Goal: Obtain resource: Download file/media

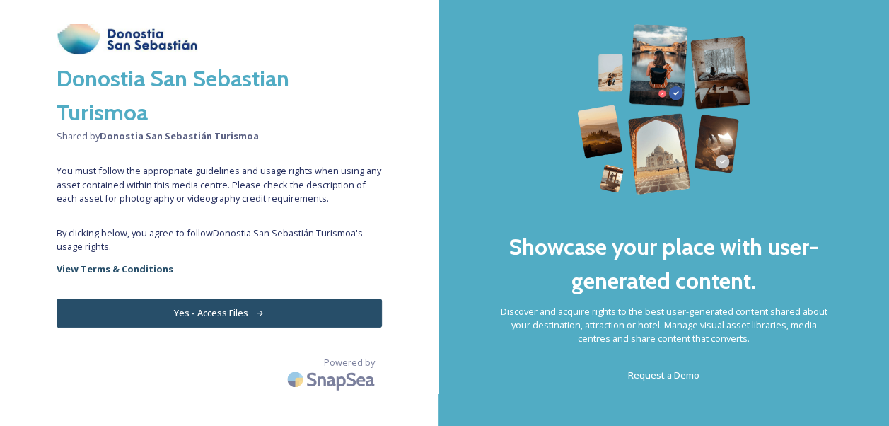
scroll to position [47, 0]
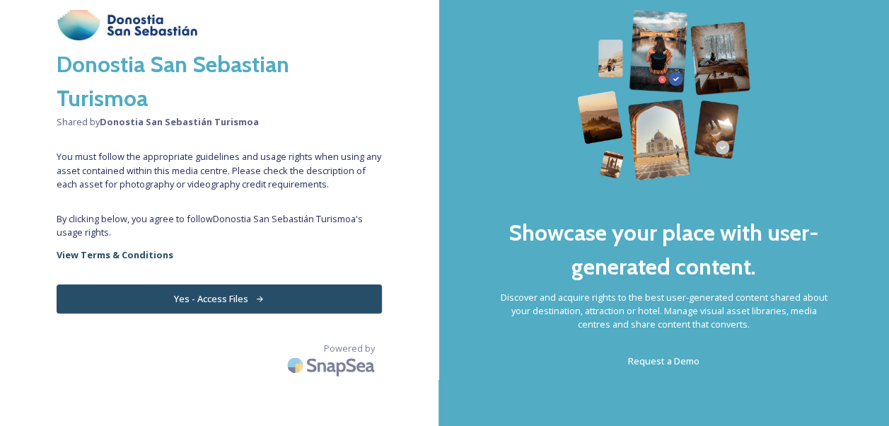
click at [283, 284] on button "Yes - Access Files" at bounding box center [219, 298] width 325 height 29
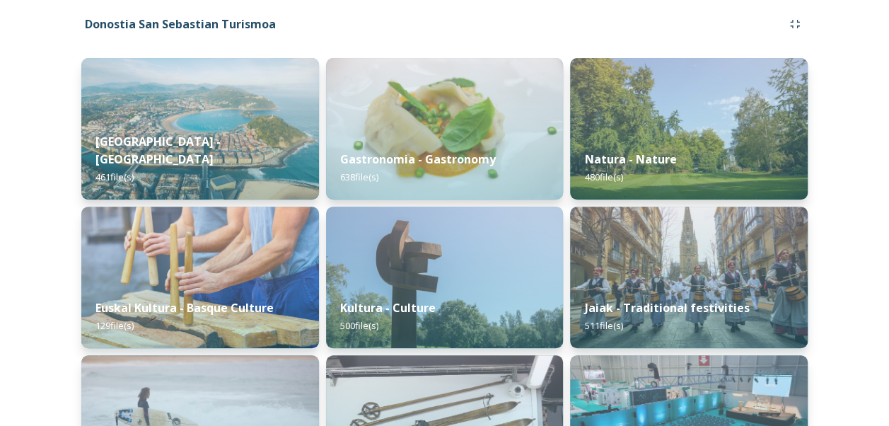
scroll to position [212, 0]
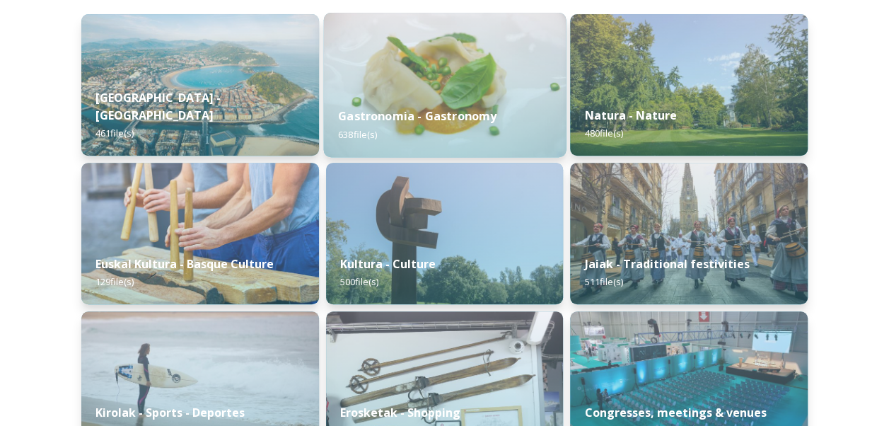
click at [383, 110] on strong "Gastronomia - Gastronomy" at bounding box center [417, 116] width 158 height 16
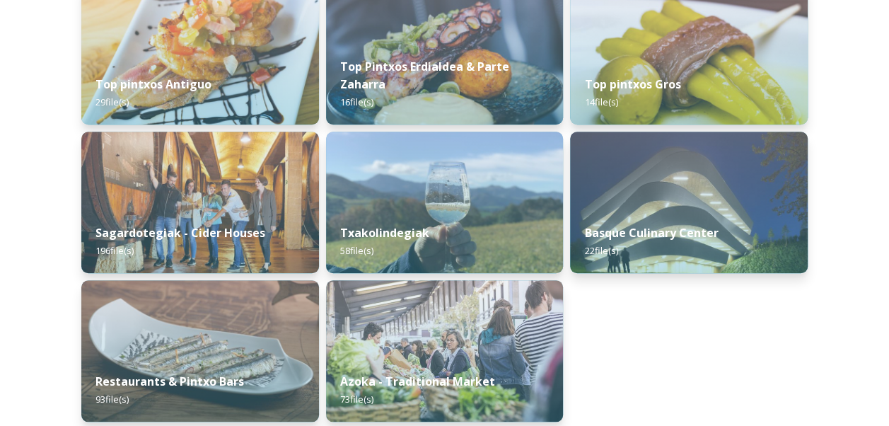
scroll to position [453, 0]
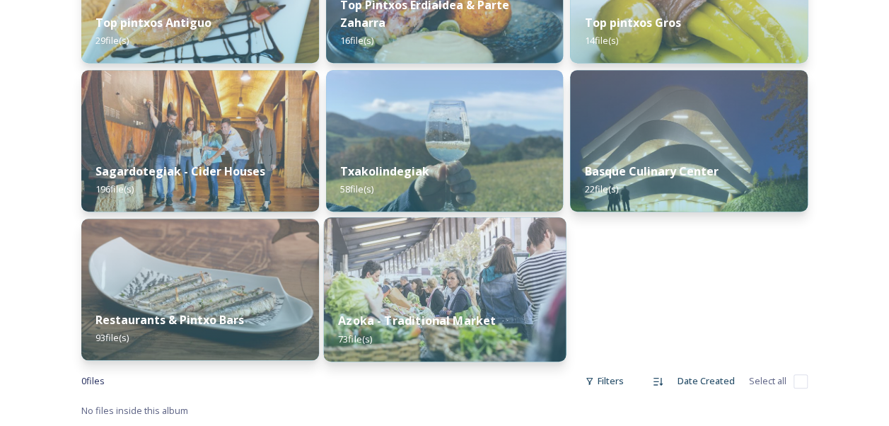
click at [433, 303] on div "Azoka - Traditional Market 73 file(s)" at bounding box center [444, 329] width 242 height 64
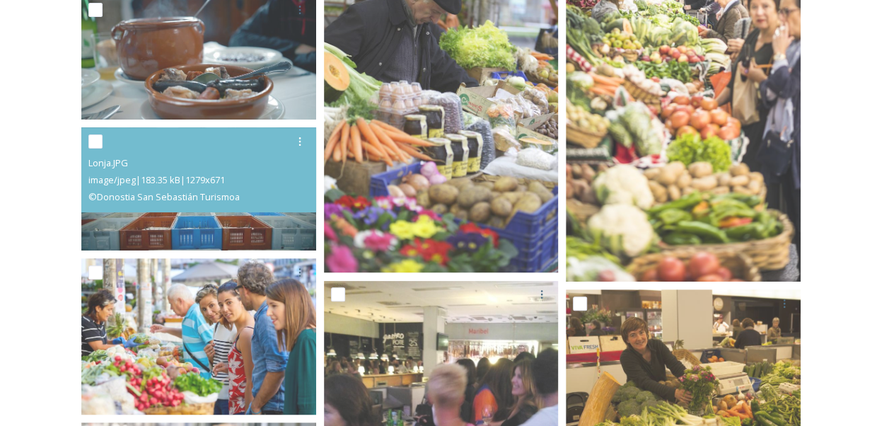
scroll to position [2616, 0]
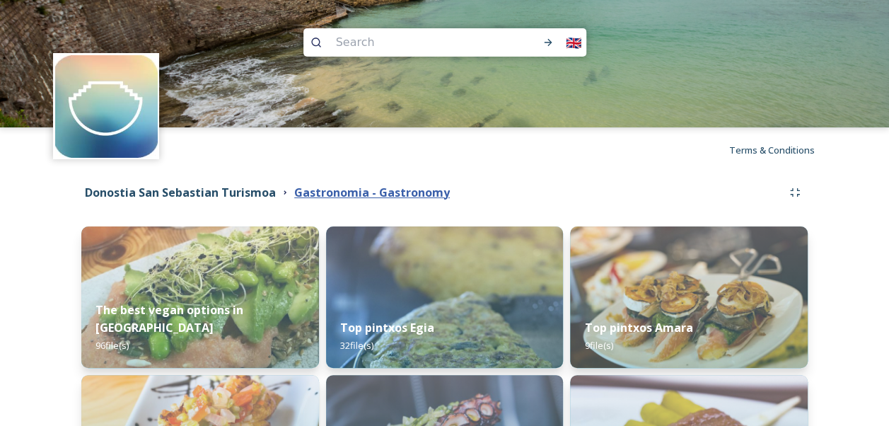
click at [358, 187] on strong "Gastronomia - Gastronomy" at bounding box center [372, 193] width 156 height 16
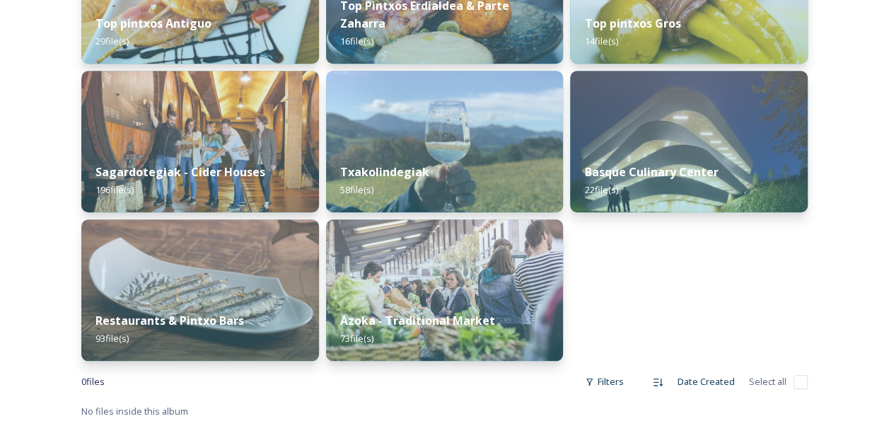
scroll to position [453, 0]
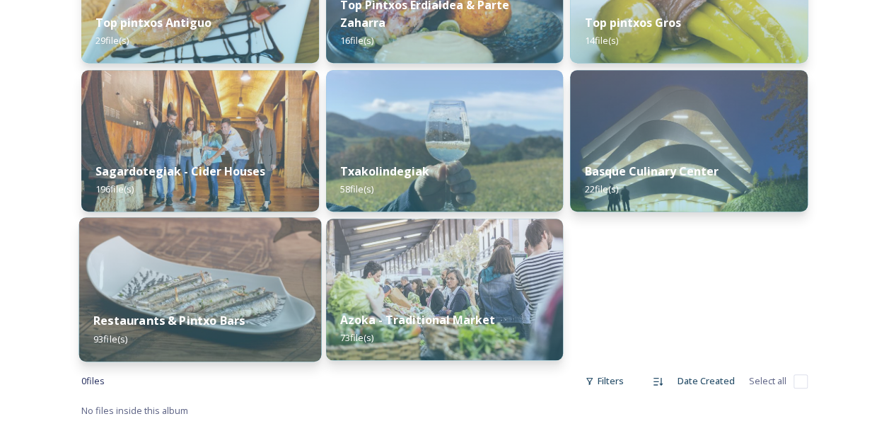
click at [141, 296] on img at bounding box center [200, 289] width 242 height 144
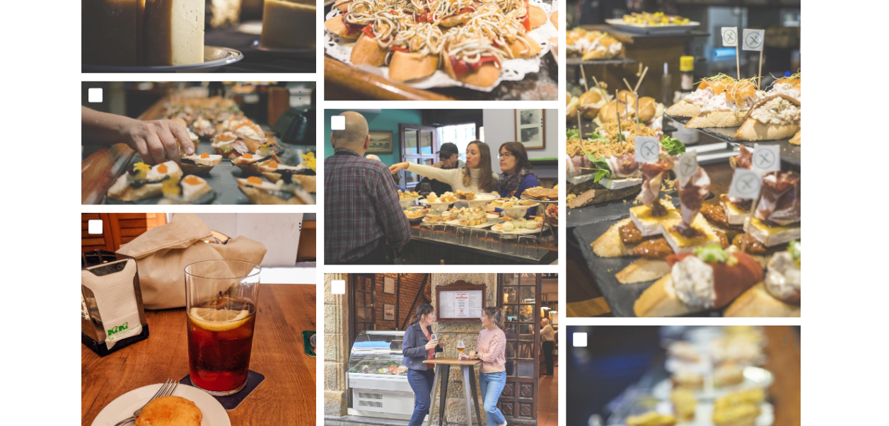
scroll to position [4100, 0]
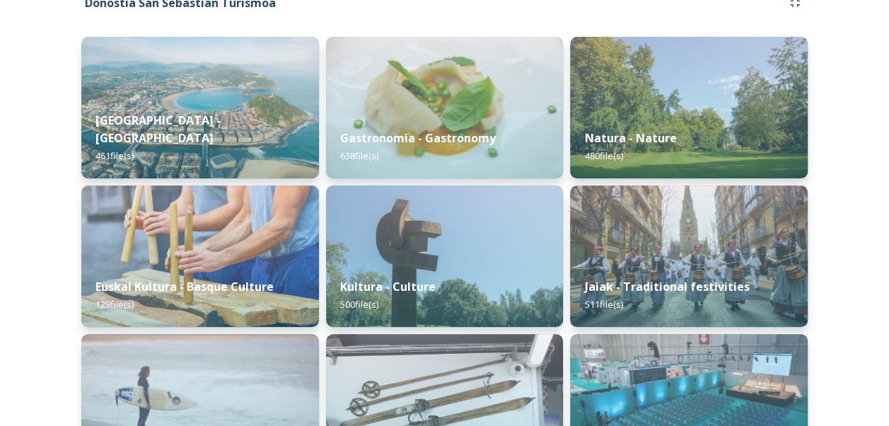
scroll to position [331, 0]
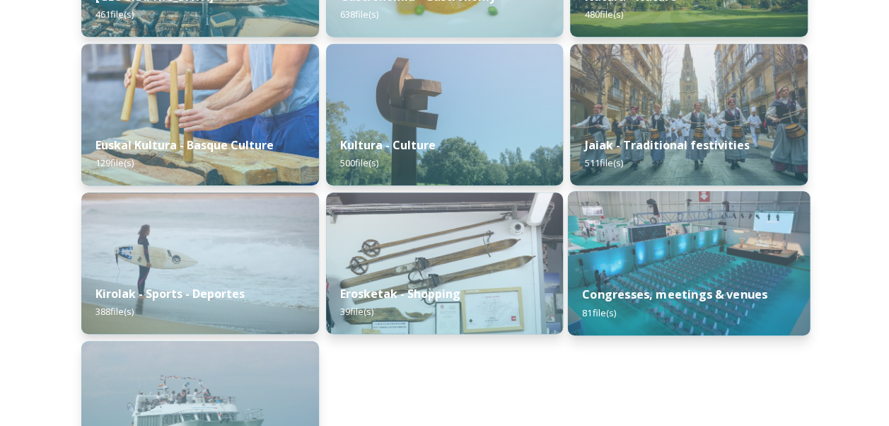
click at [649, 288] on strong "Congresses, meetings & venues" at bounding box center [674, 294] width 185 height 16
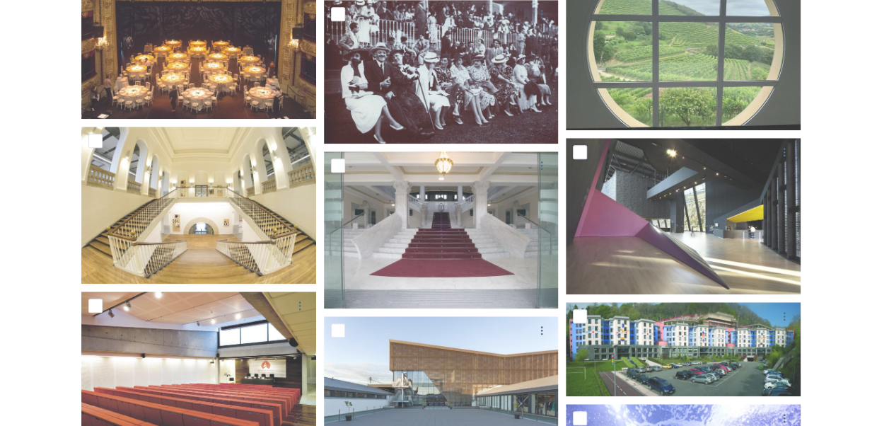
scroll to position [3106, 0]
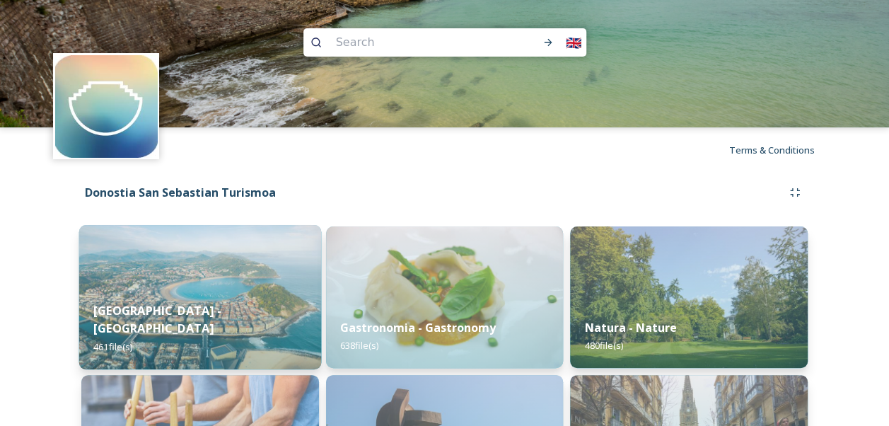
scroll to position [141, 0]
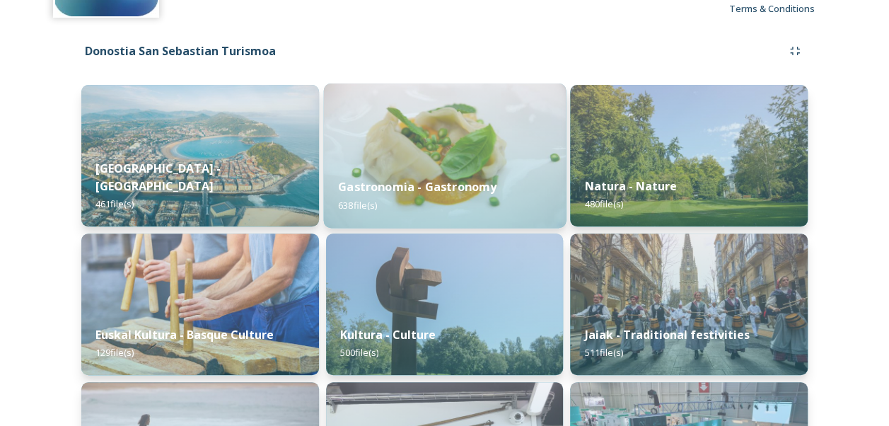
click at [448, 143] on img at bounding box center [444, 155] width 242 height 144
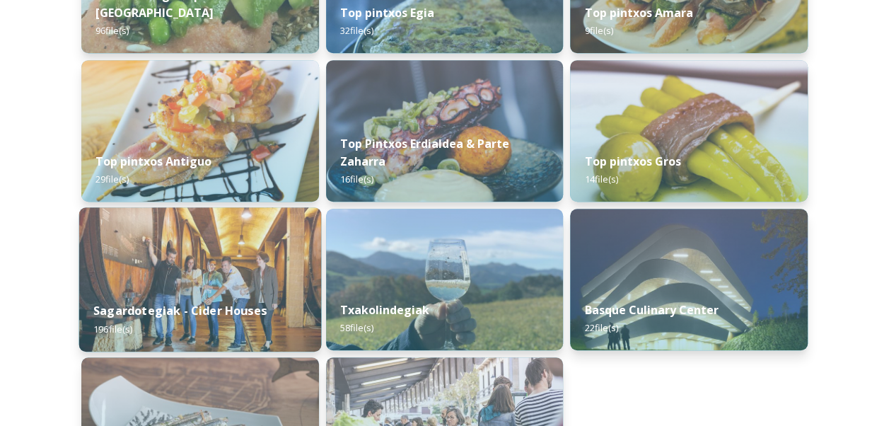
scroll to position [141, 0]
